Goal: Transaction & Acquisition: Book appointment/travel/reservation

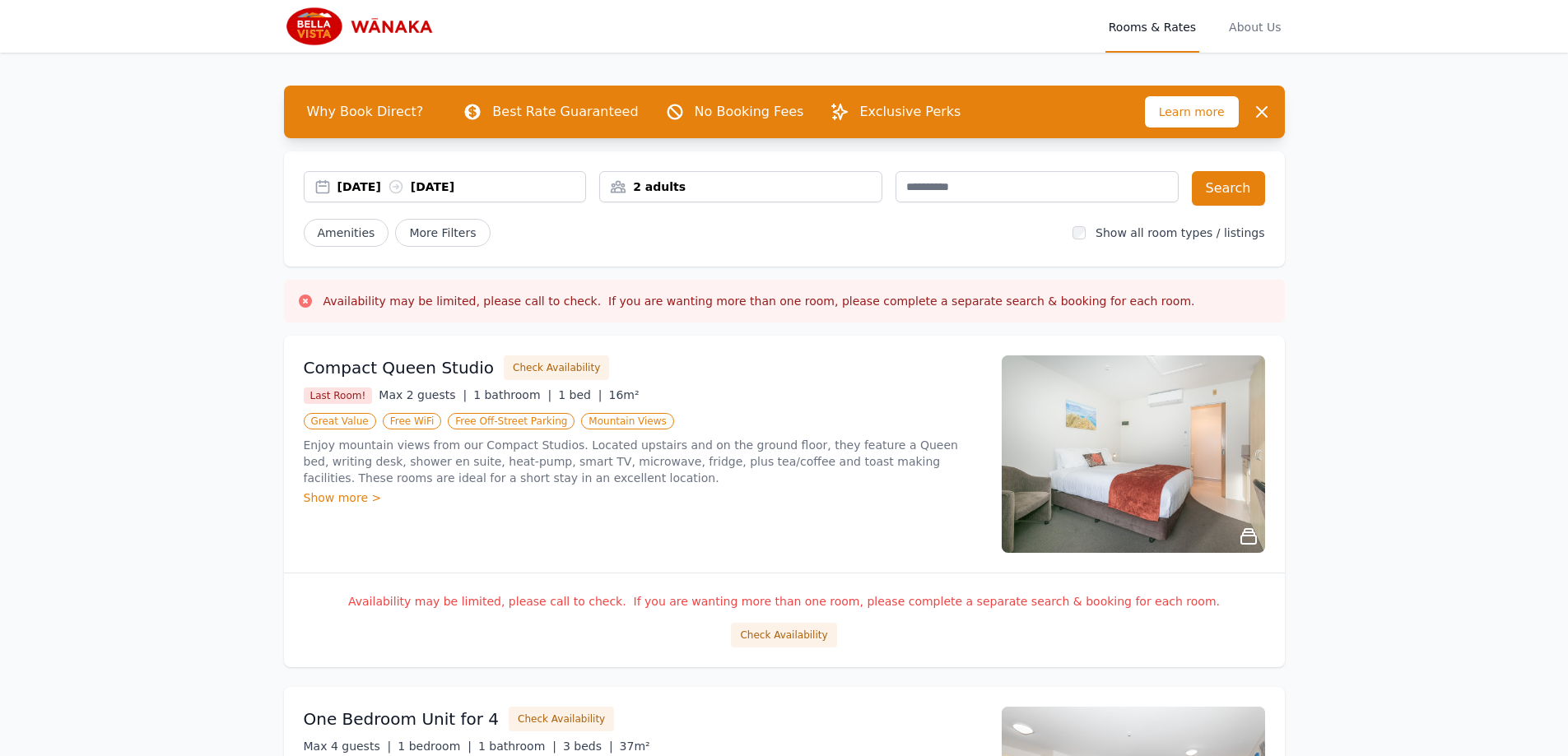
click at [366, 185] on div "[DATE] [DATE]" at bounding box center [461, 187] width 249 height 17
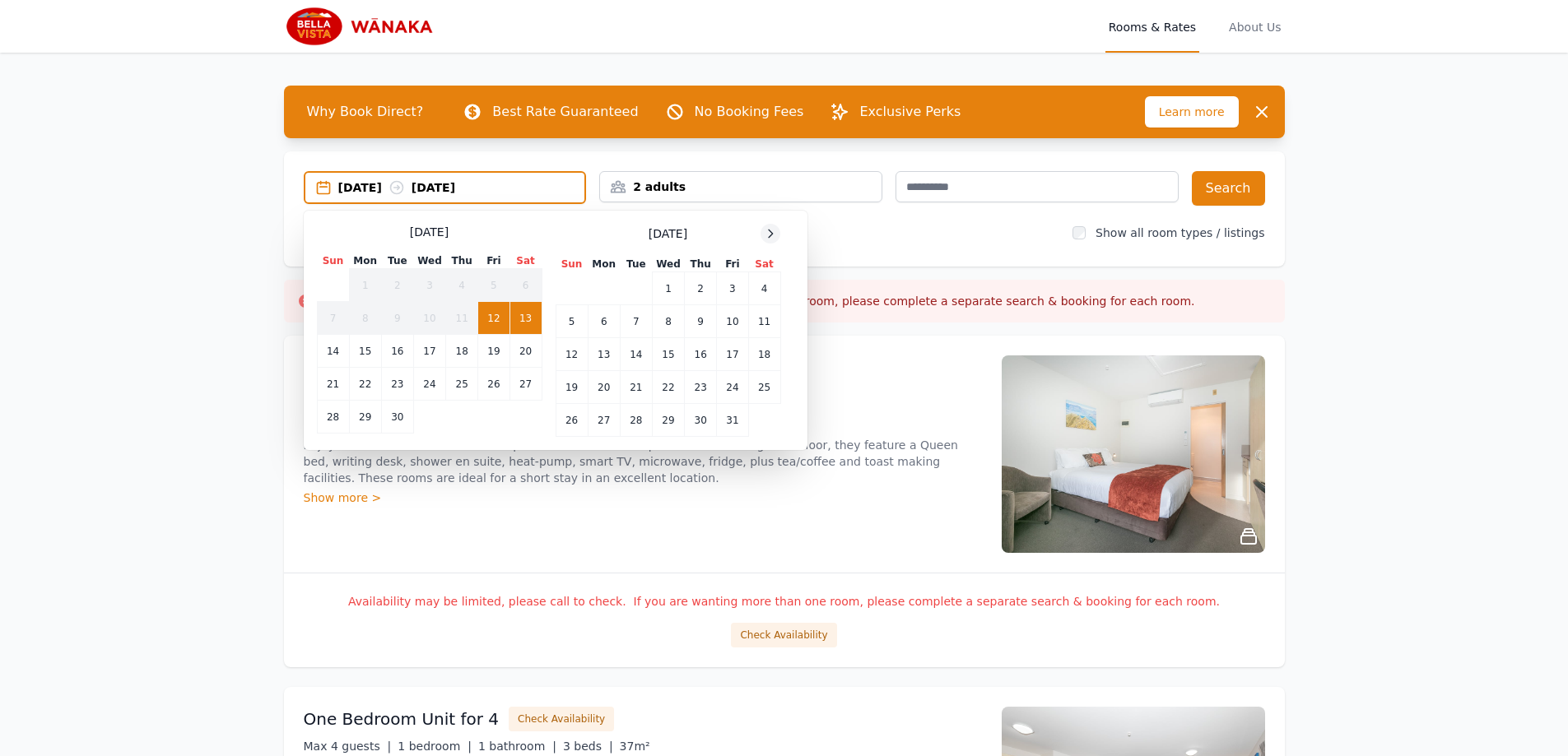
click at [766, 236] on icon at bounding box center [769, 233] width 13 height 13
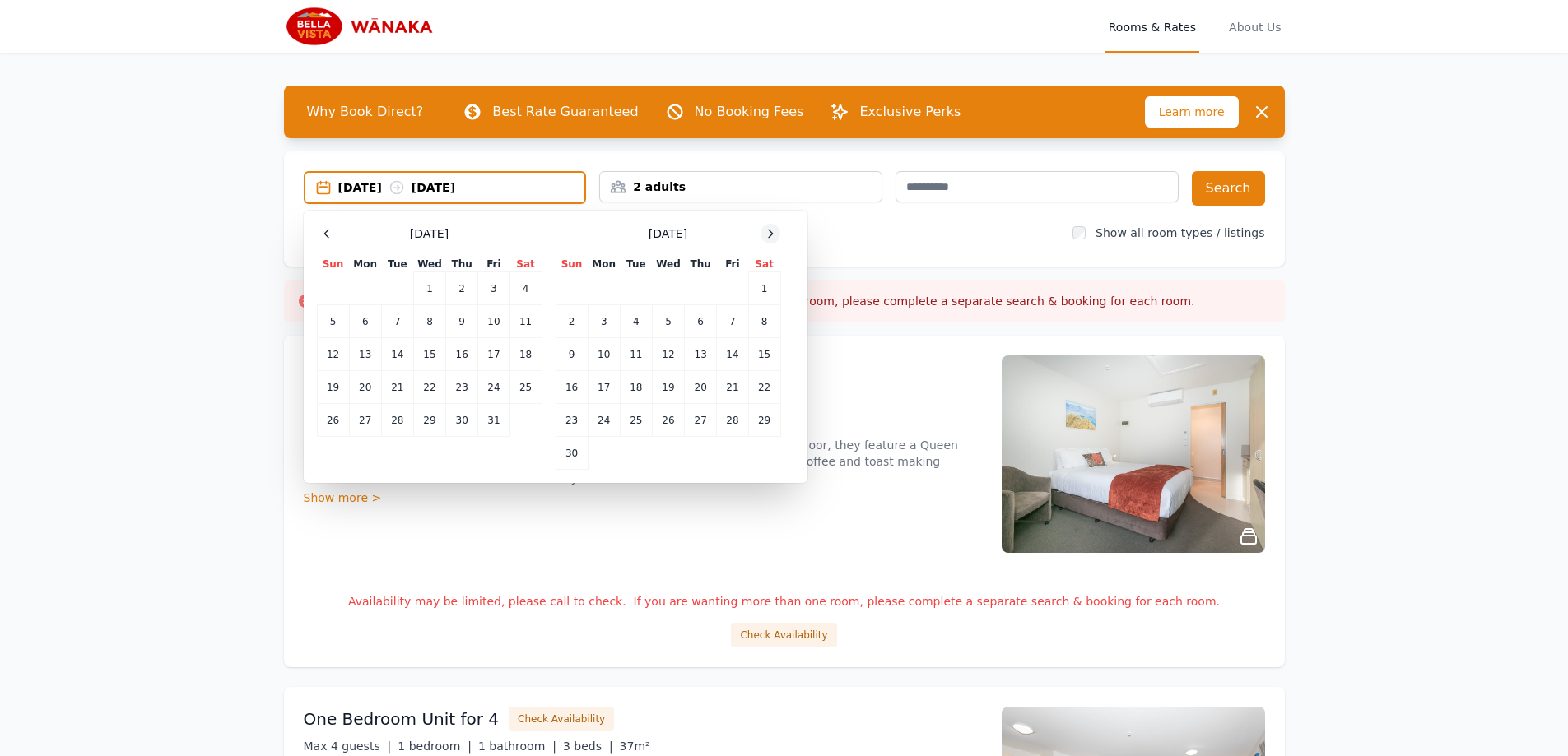
click at [766, 236] on icon at bounding box center [769, 233] width 13 height 13
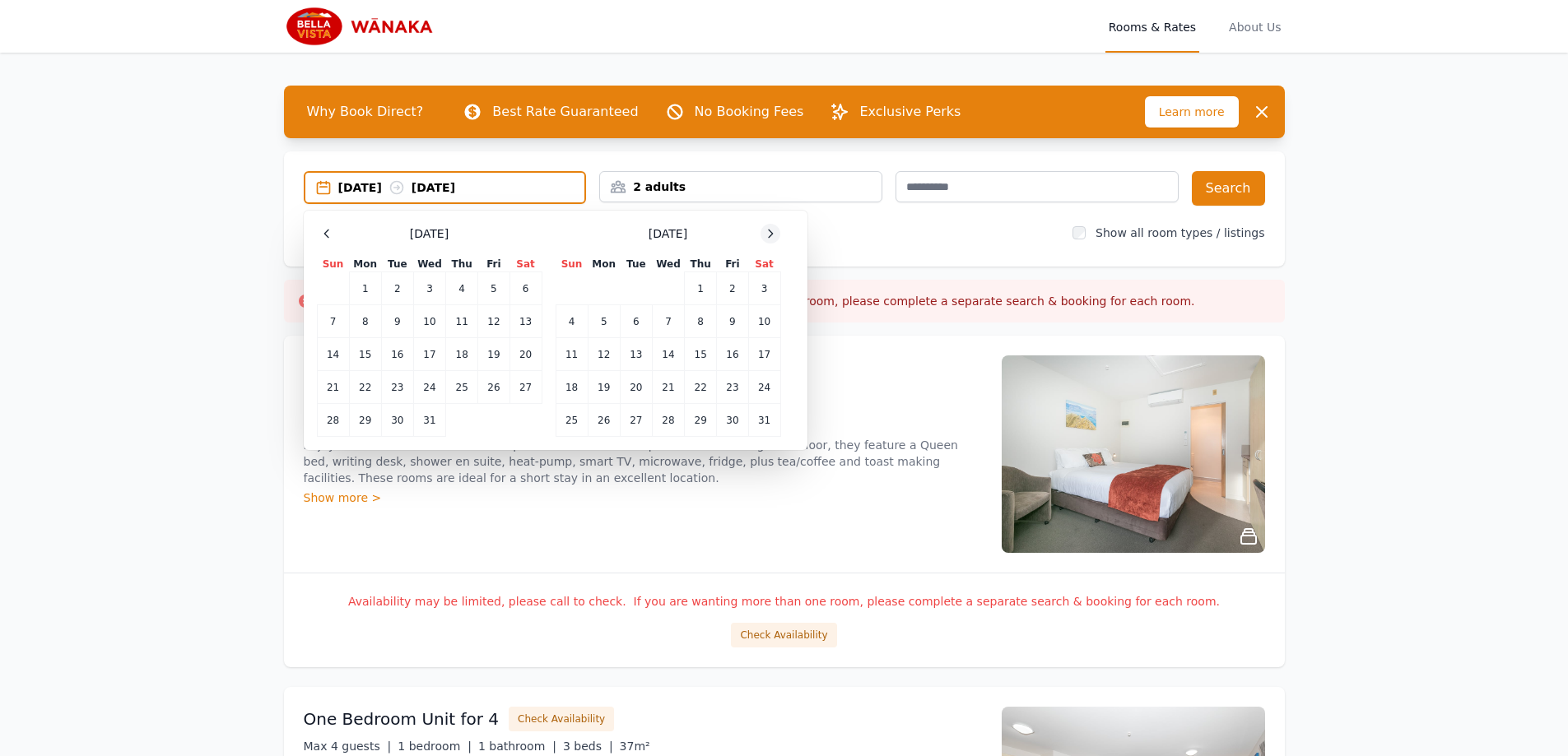
click at [766, 236] on icon at bounding box center [769, 233] width 13 height 13
click at [632, 287] on td "3" at bounding box center [636, 289] width 32 height 33
click at [695, 283] on td "5" at bounding box center [700, 289] width 32 height 33
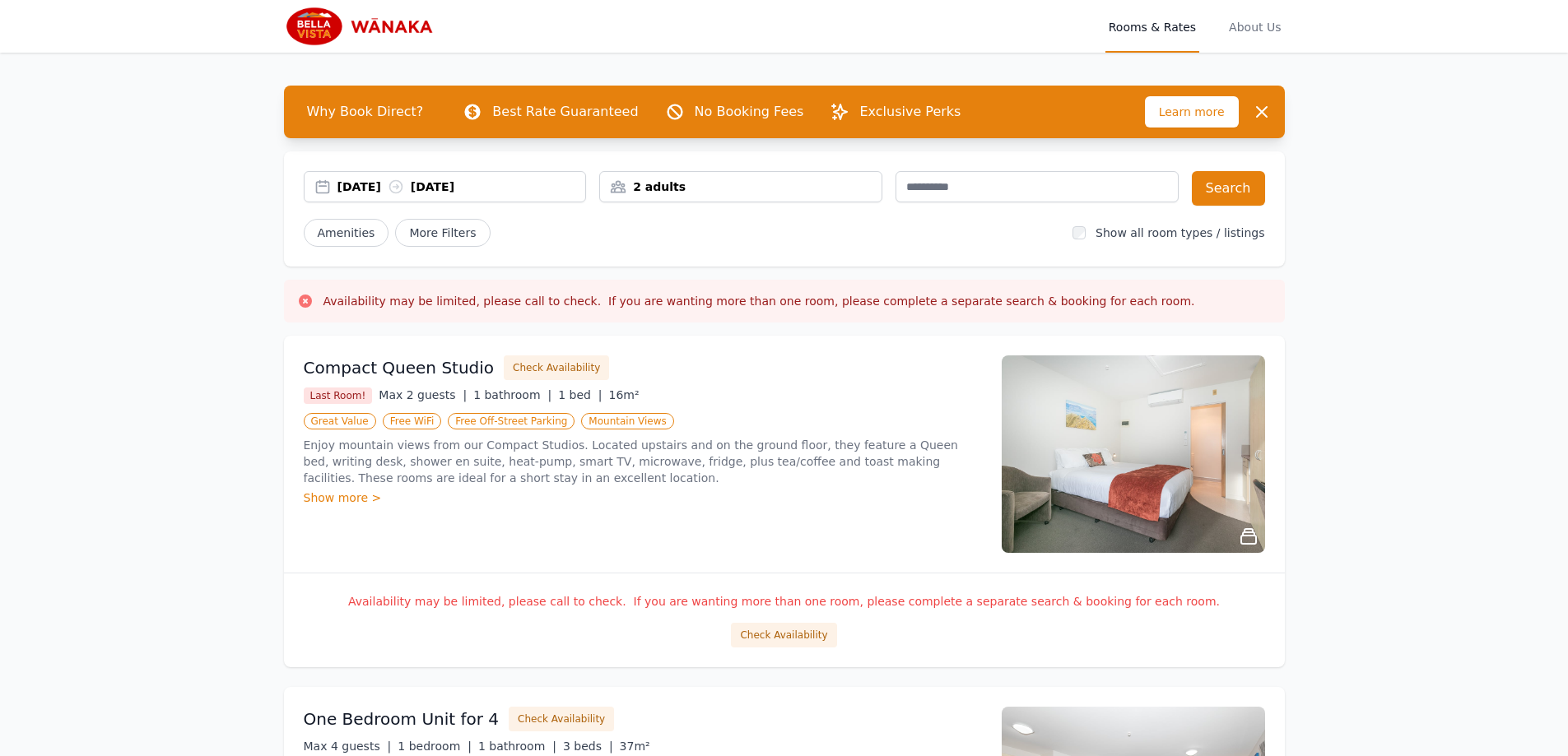
click at [738, 190] on div "2 adults" at bounding box center [741, 187] width 281 height 17
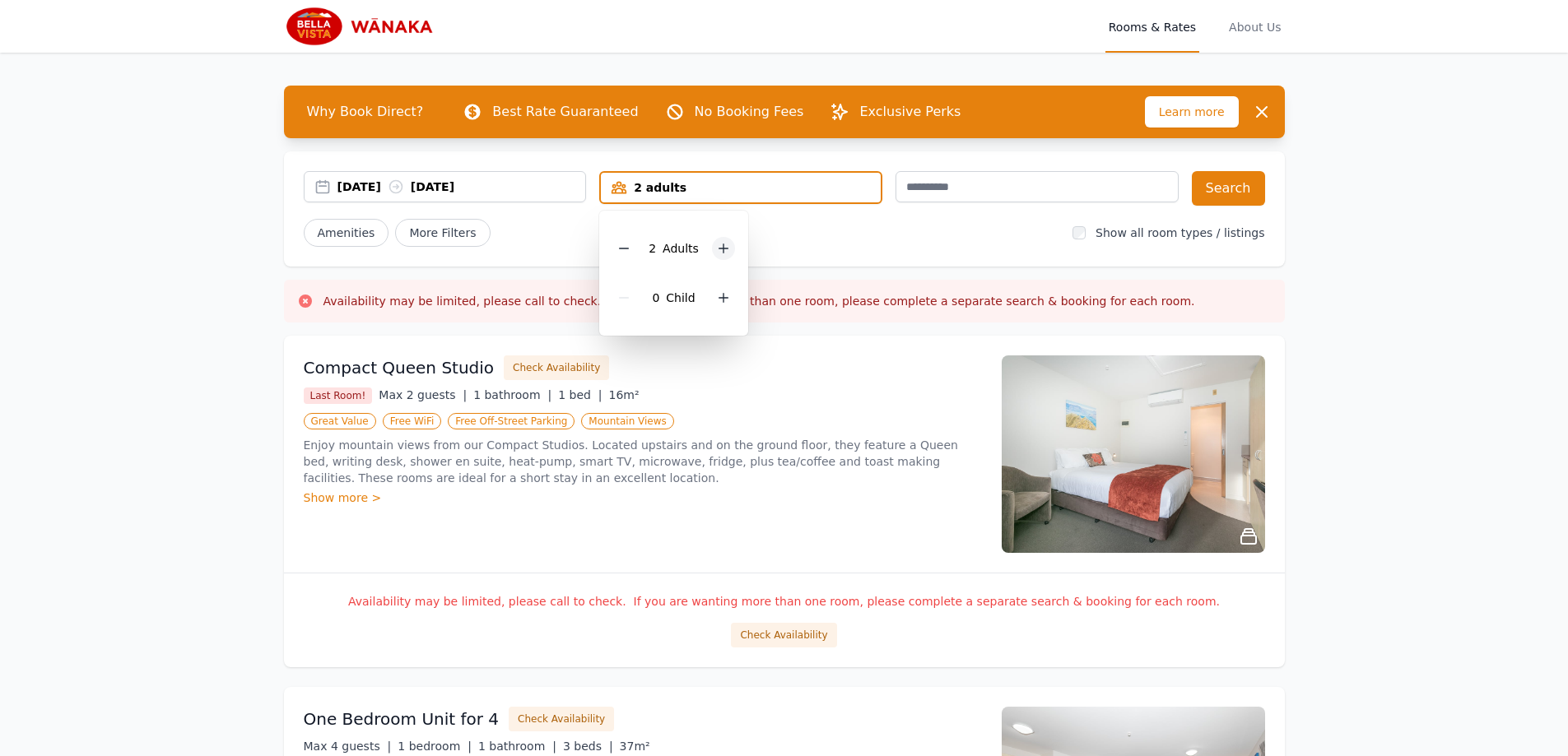
click at [728, 248] on icon at bounding box center [723, 248] width 9 height 9
click at [1250, 195] on button "Search" at bounding box center [1228, 188] width 74 height 34
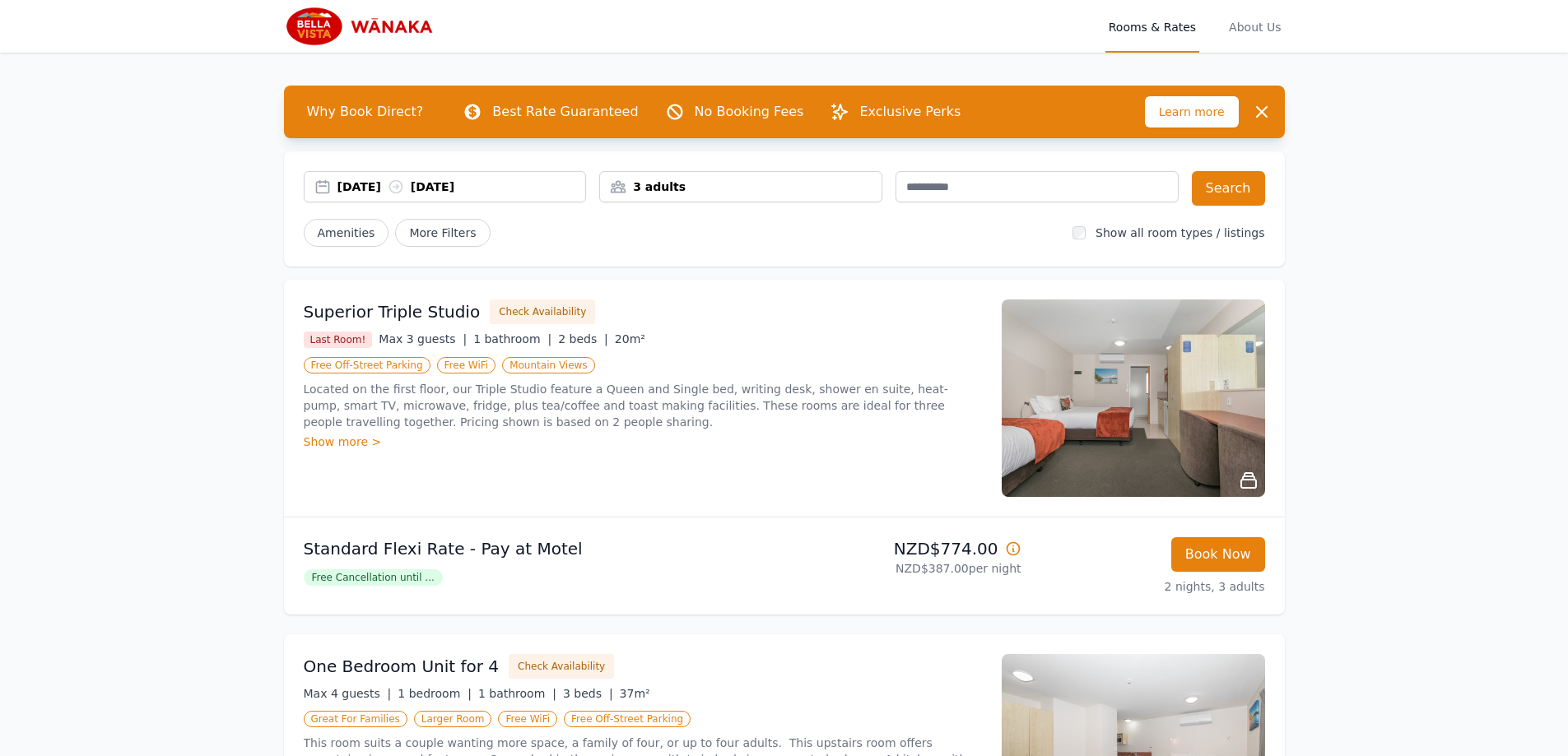
click at [1128, 468] on img at bounding box center [1133, 398] width 263 height 197
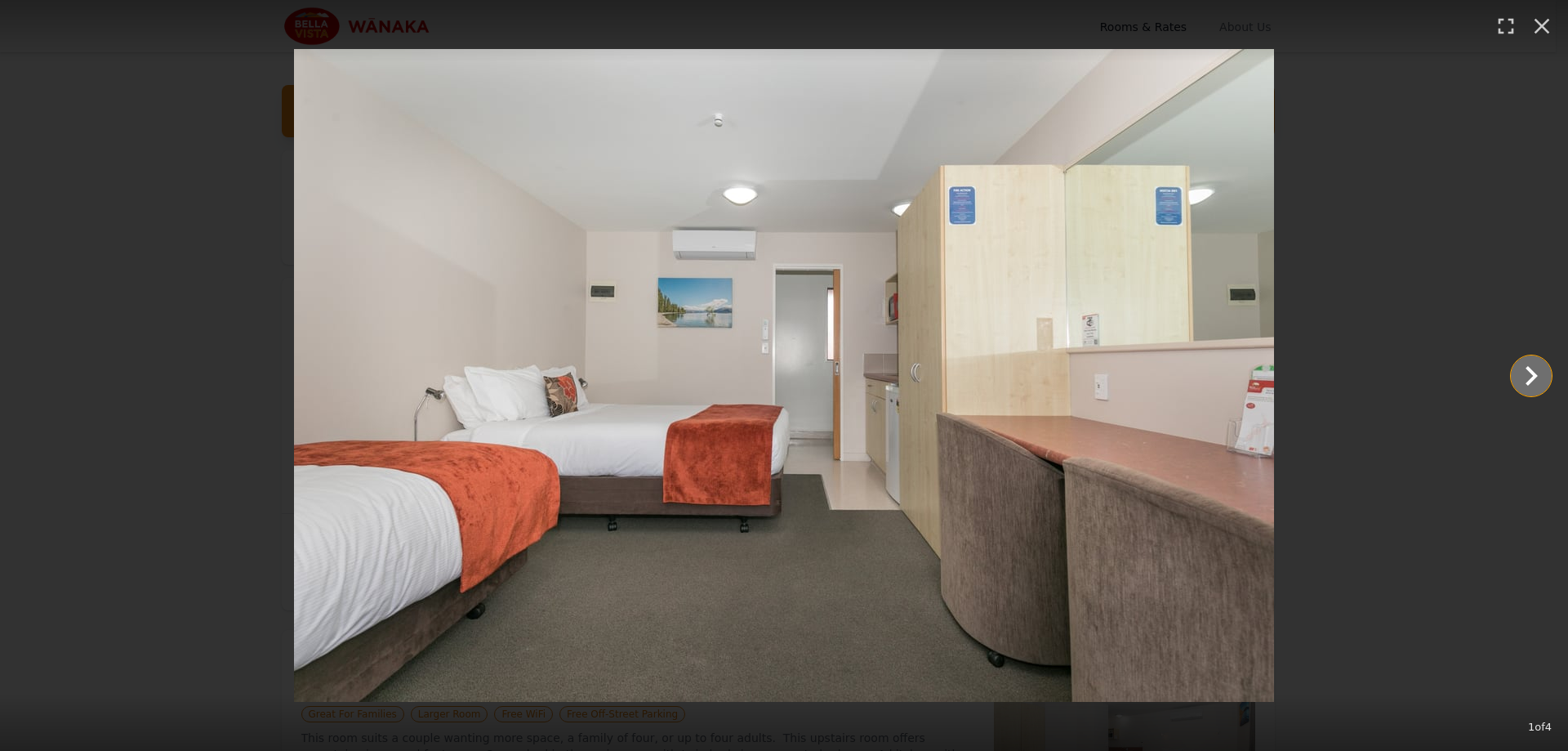
click at [1512, 370] on icon "Show slide 2 of 4" at bounding box center [1532, 376] width 39 height 39
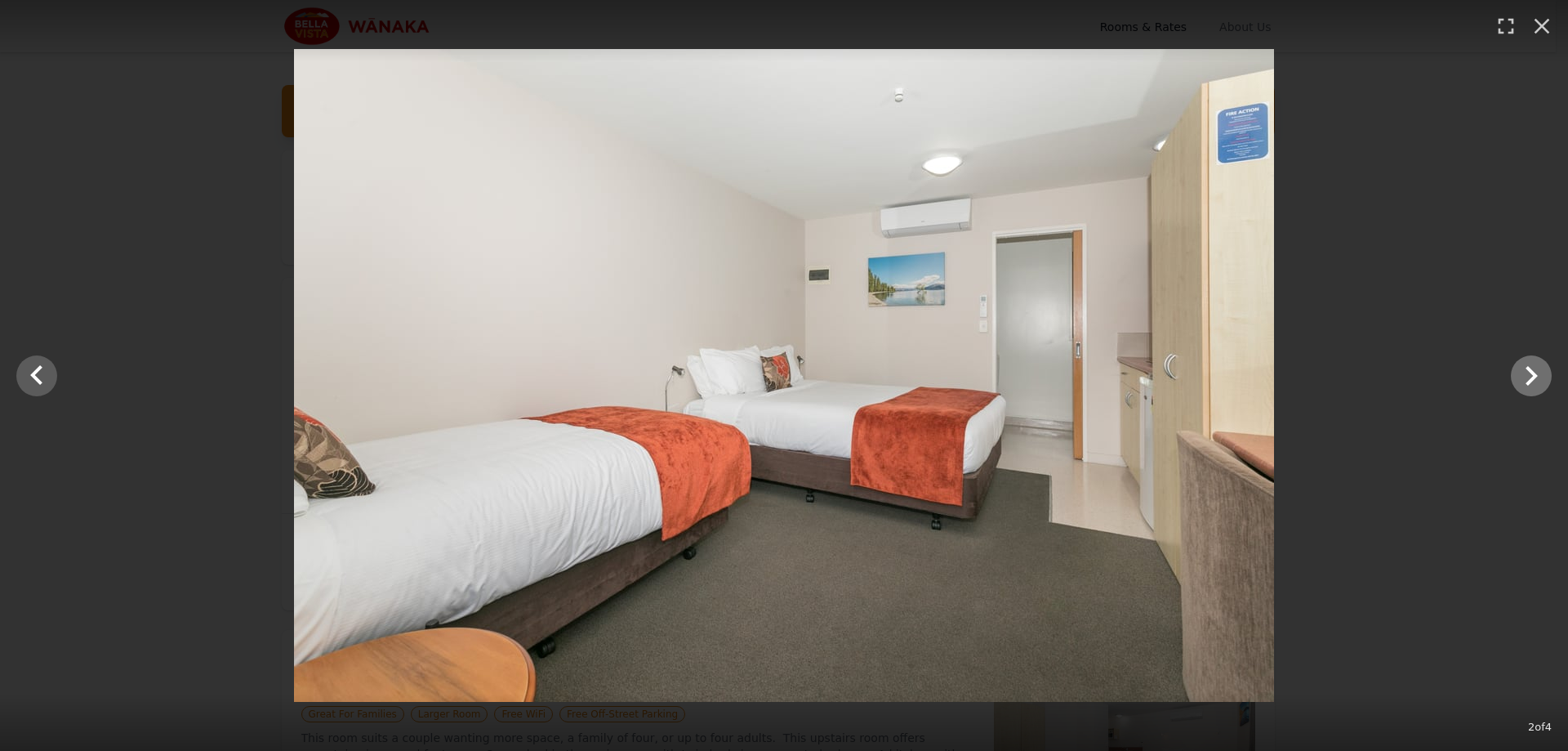
click at [1230, 370] on div at bounding box center [1569, 375] width 6274 height 652
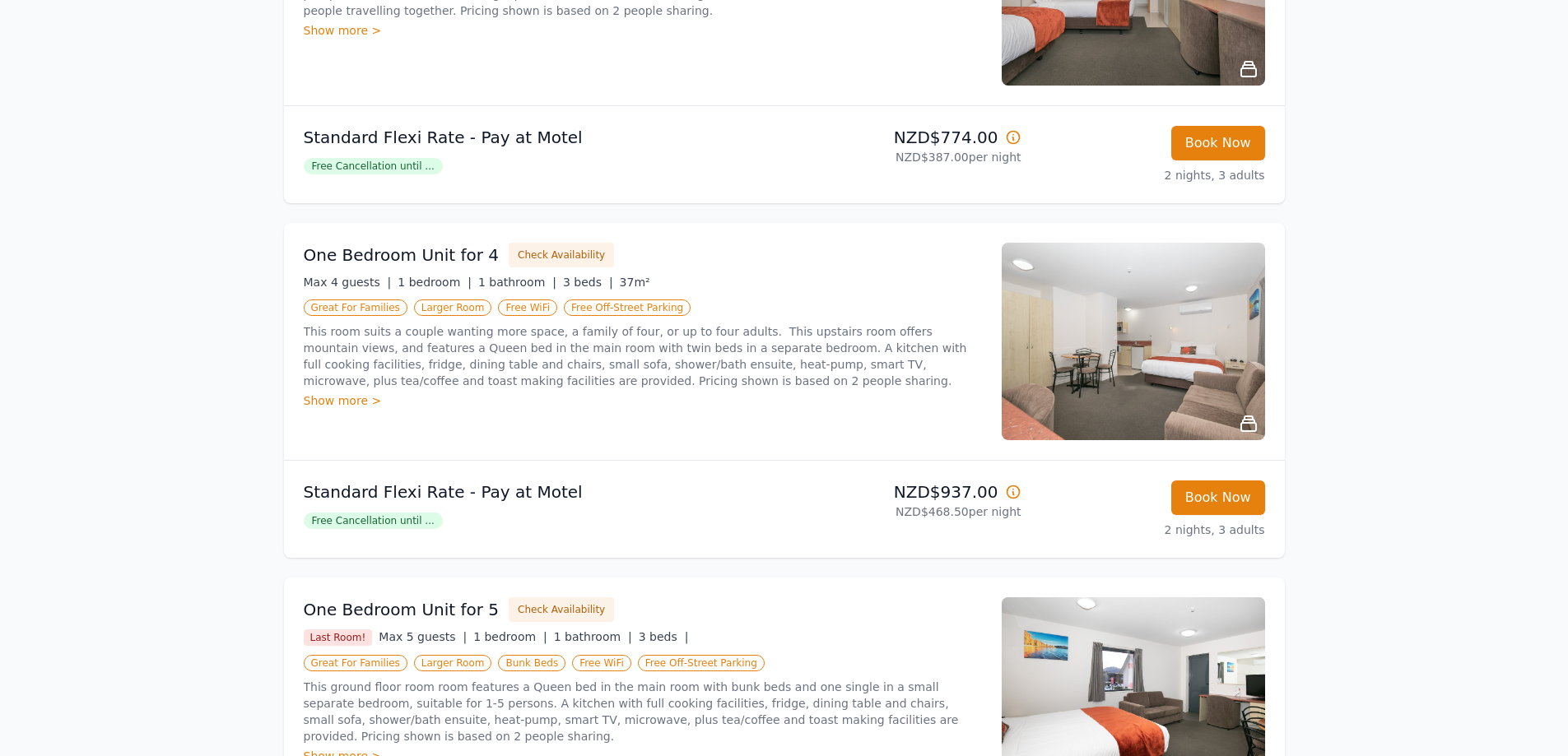
scroll to position [329, 0]
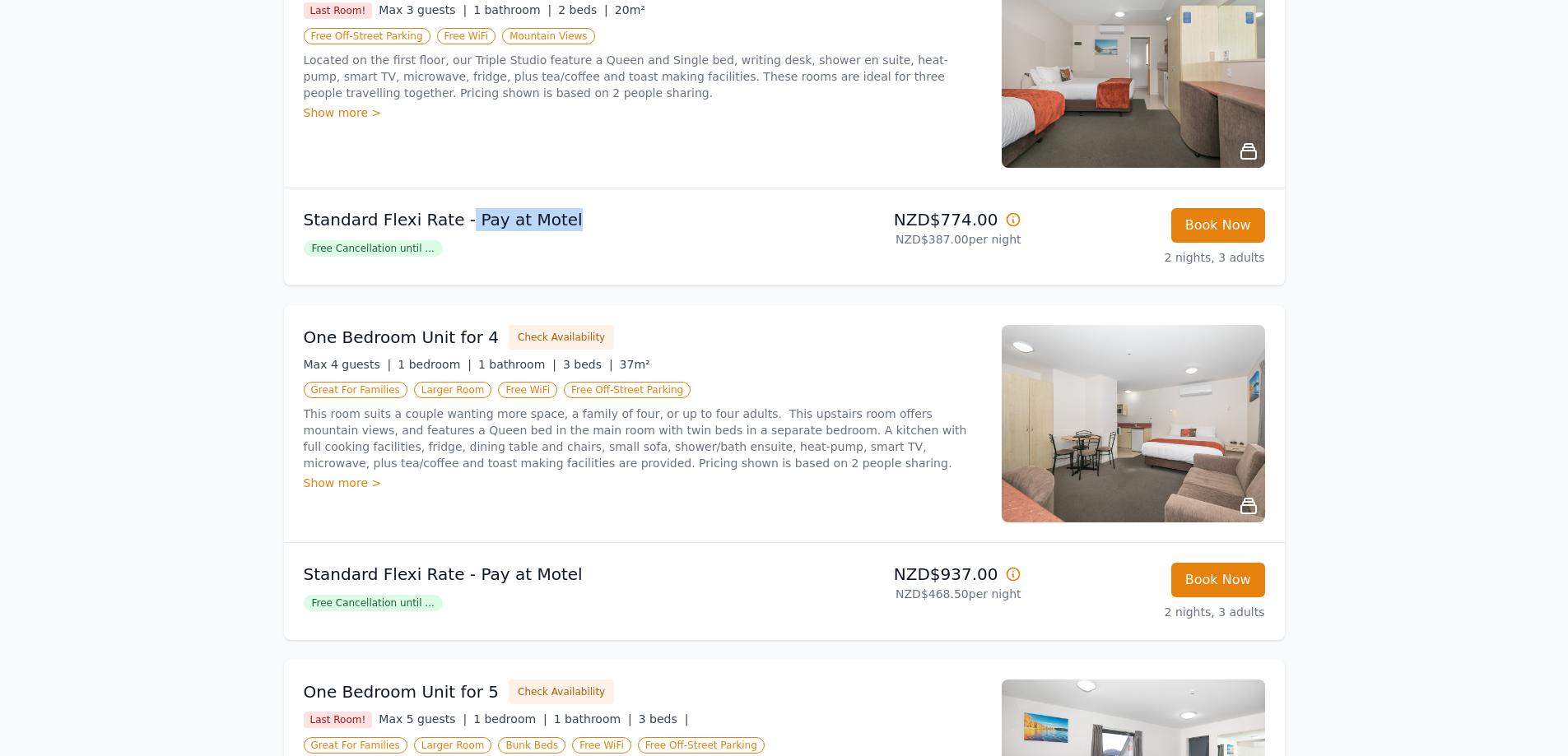
drag, startPoint x: 464, startPoint y: 218, endPoint x: 570, endPoint y: 216, distance: 106.0
click at [570, 216] on p "Standard Flexi Rate - Pay at Motel" at bounding box center [540, 219] width 475 height 23
copy p "Pay at [GEOGRAPHIC_DATA]"
